Goal: Check status: Check status

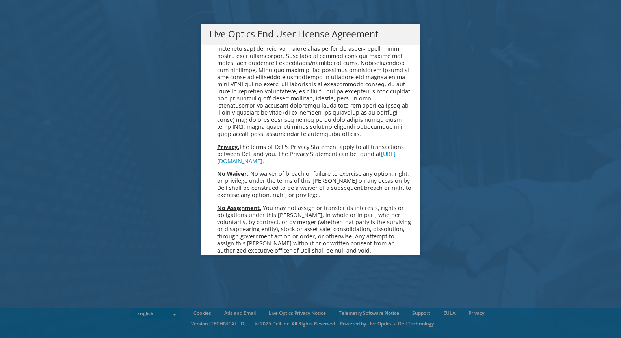
scroll to position [2981, 0]
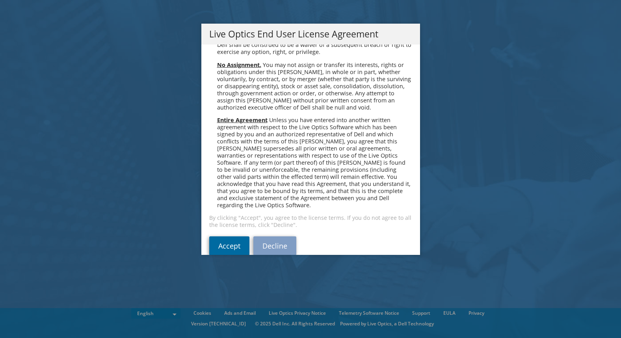
drag, startPoint x: 224, startPoint y: 229, endPoint x: 236, endPoint y: 225, distance: 13.1
click at [225, 236] on link "Accept" at bounding box center [229, 245] width 40 height 19
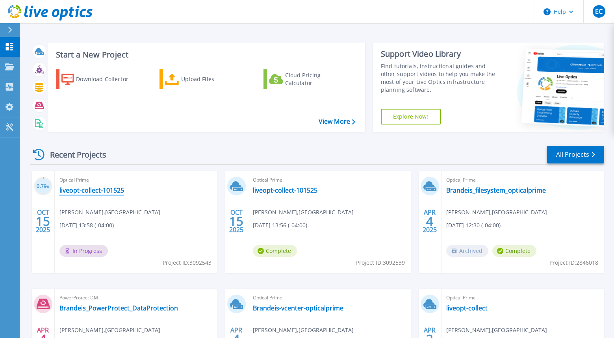
click at [80, 191] on link "liveopt-collect-101525" at bounding box center [92, 190] width 65 height 8
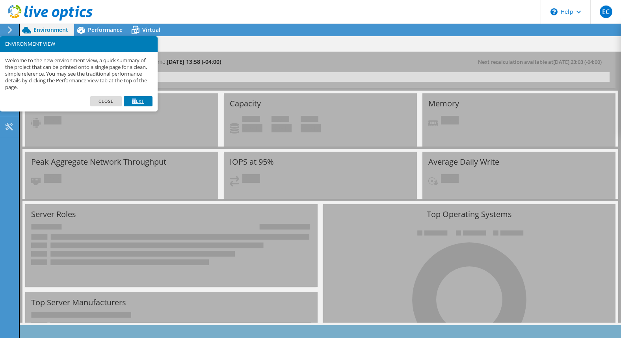
click at [134, 97] on link "Next" at bounding box center [138, 101] width 28 height 10
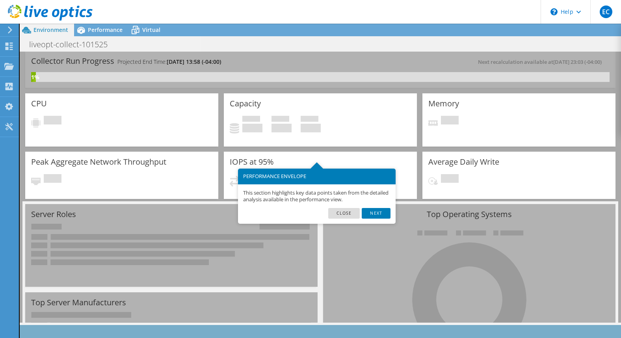
scroll to position [39, 0]
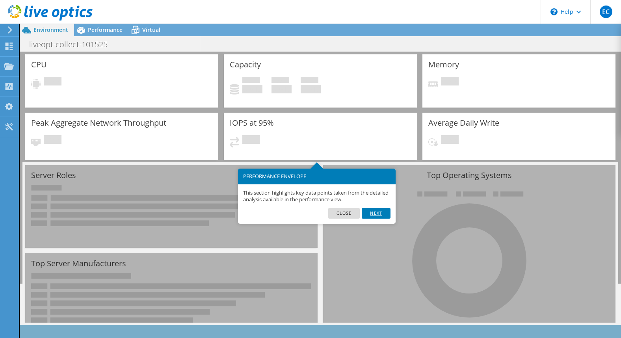
click at [377, 210] on link "Next" at bounding box center [376, 213] width 28 height 10
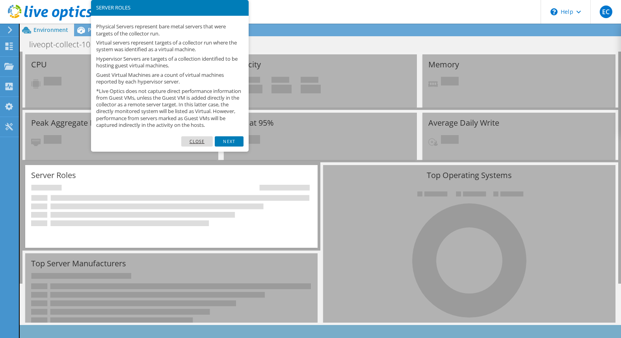
click at [199, 147] on link "Close" at bounding box center [197, 141] width 32 height 10
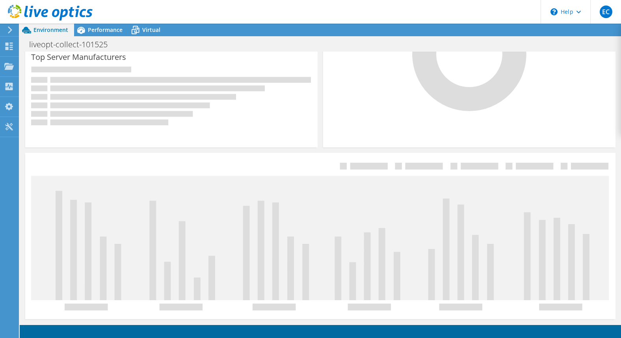
scroll to position [0, 0]
